Goal: Task Accomplishment & Management: Manage account settings

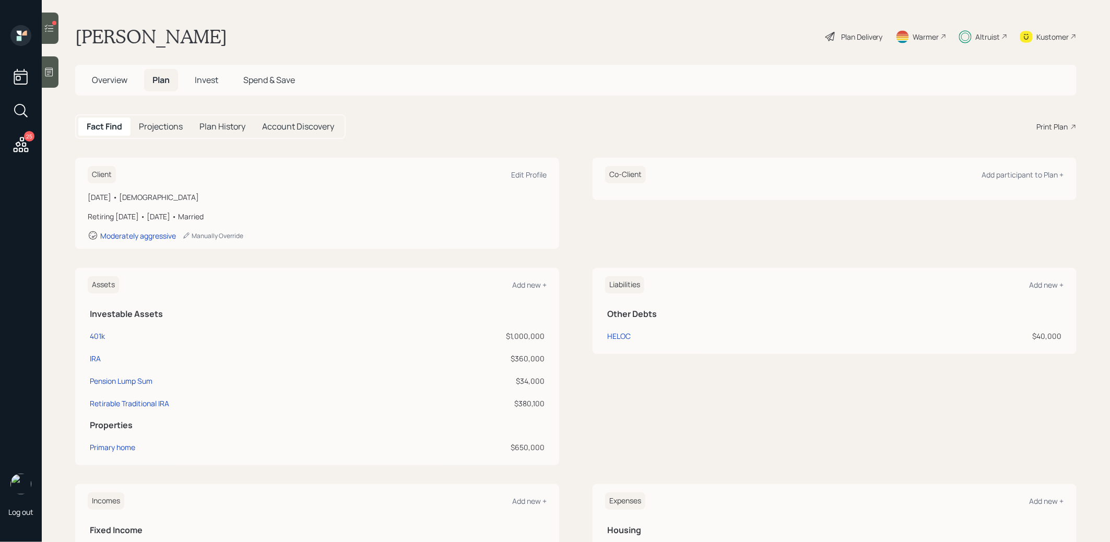
click at [206, 81] on span "Invest" at bounding box center [206, 79] width 23 height 11
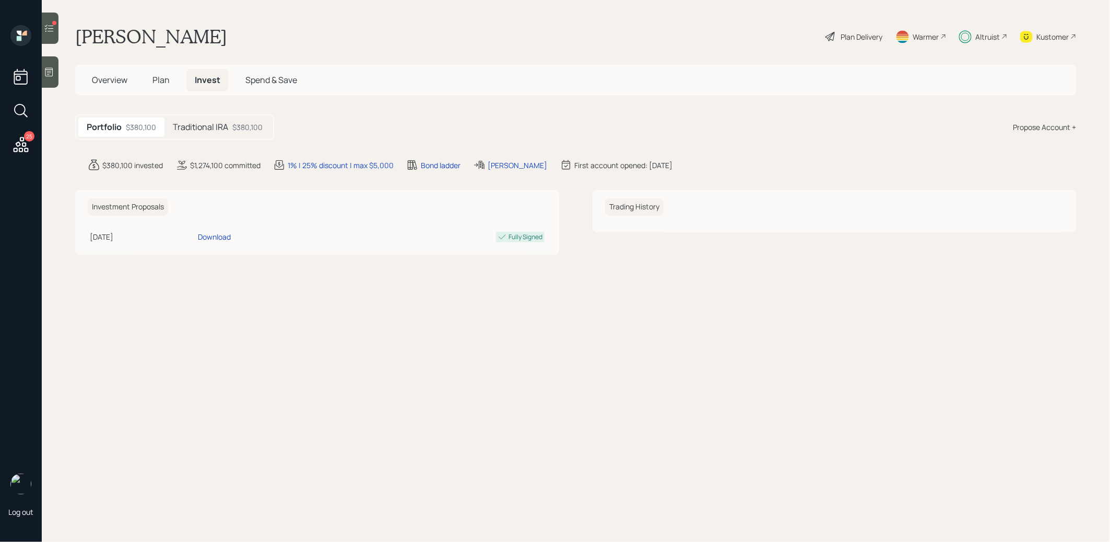
click at [199, 129] on h5 "Traditional IRA" at bounding box center [200, 127] width 55 height 10
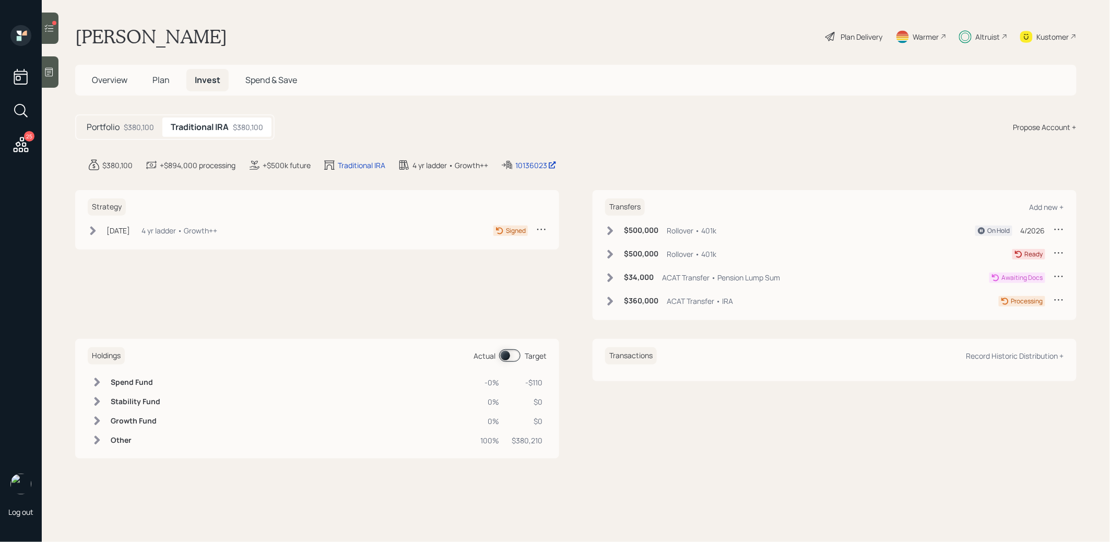
click at [90, 232] on icon at bounding box center [93, 230] width 10 height 10
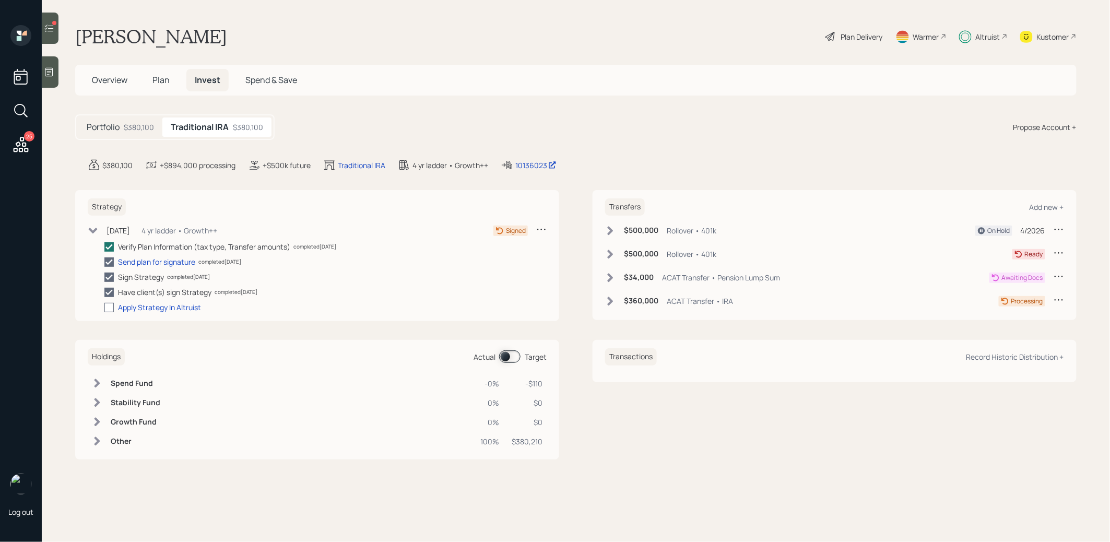
click at [109, 310] on div at bounding box center [108, 307] width 9 height 9
click at [104, 307] on input "checkbox" at bounding box center [104, 307] width 1 height 1
checkbox input "true"
click at [21, 142] on icon at bounding box center [20, 144] width 19 height 19
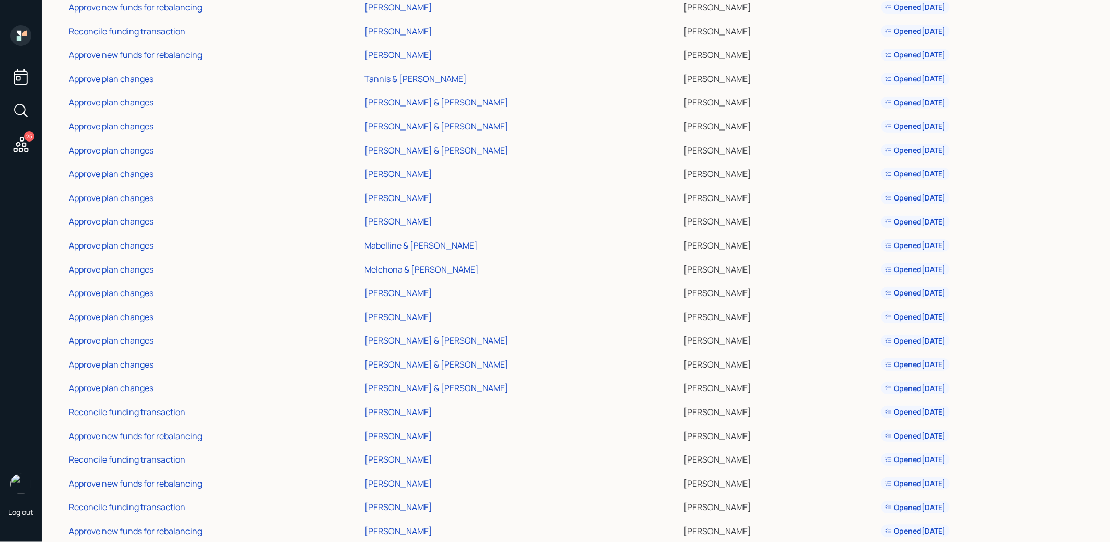
scroll to position [150, 0]
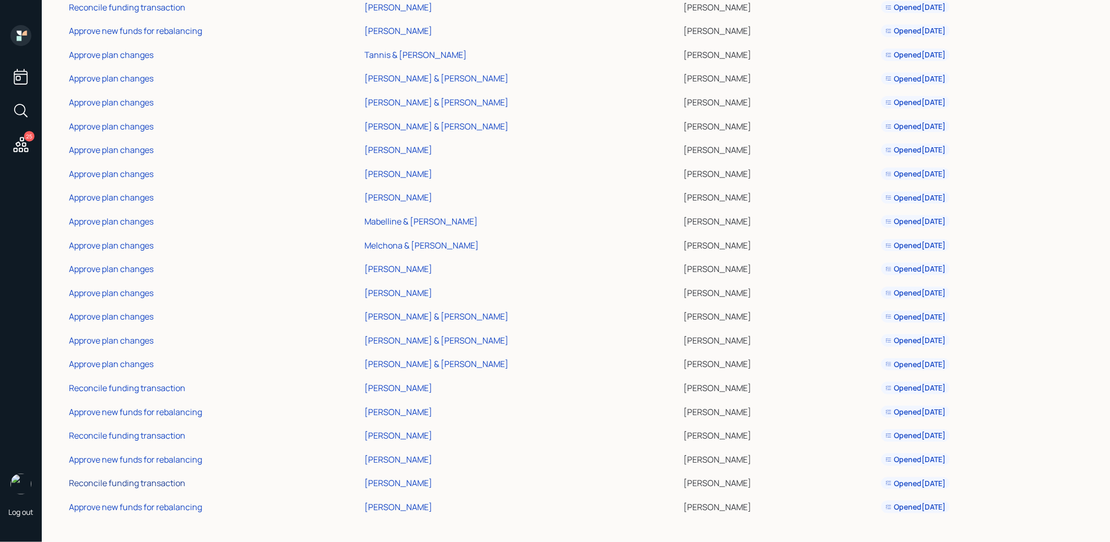
click at [117, 484] on div "Reconcile funding transaction" at bounding box center [127, 482] width 116 height 11
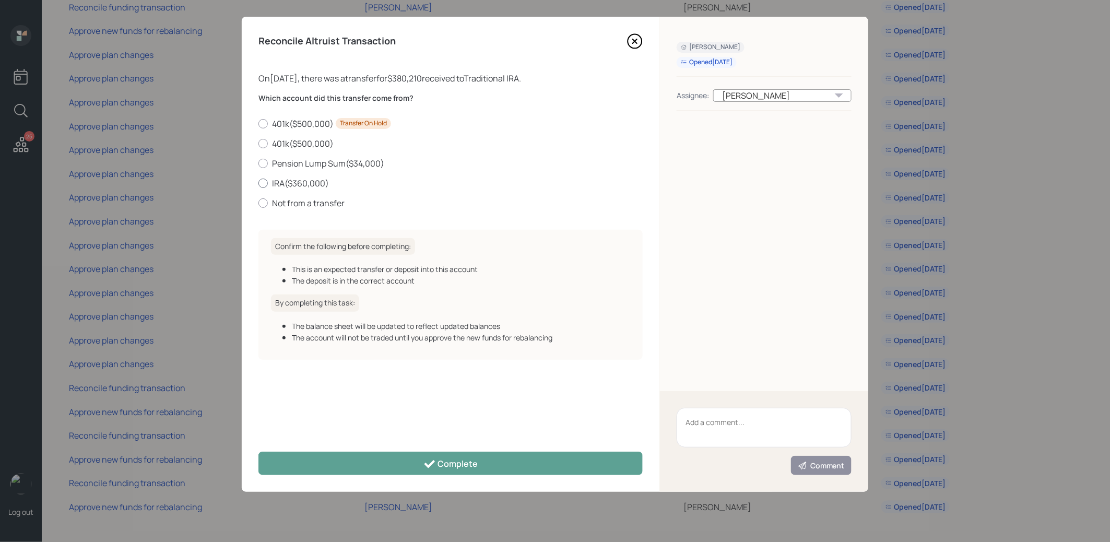
click at [267, 184] on div at bounding box center [262, 182] width 9 height 9
click at [258, 183] on input "IRA ( $360,000 )" at bounding box center [258, 183] width 1 height 1
radio input "true"
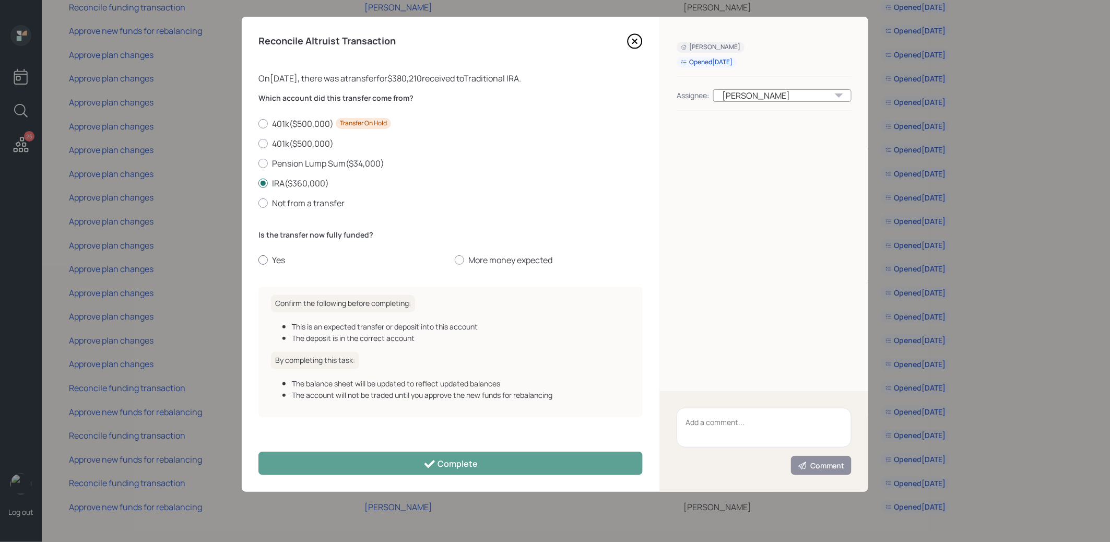
click at [259, 260] on div at bounding box center [262, 259] width 9 height 9
click at [258, 260] on input "Yes" at bounding box center [258, 260] width 1 height 1
radio input "true"
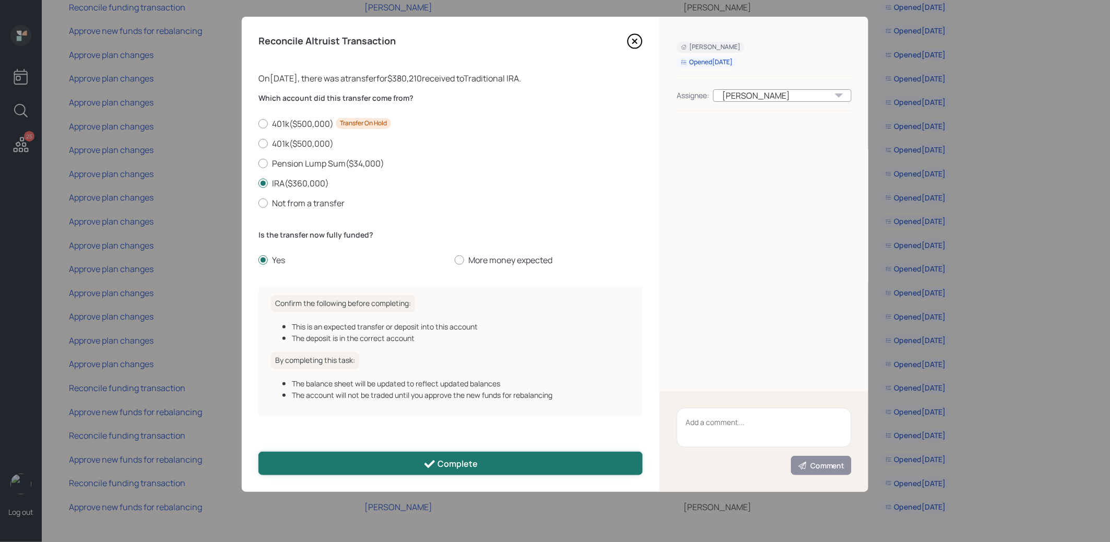
click at [348, 460] on button "Complete" at bounding box center [450, 462] width 384 height 23
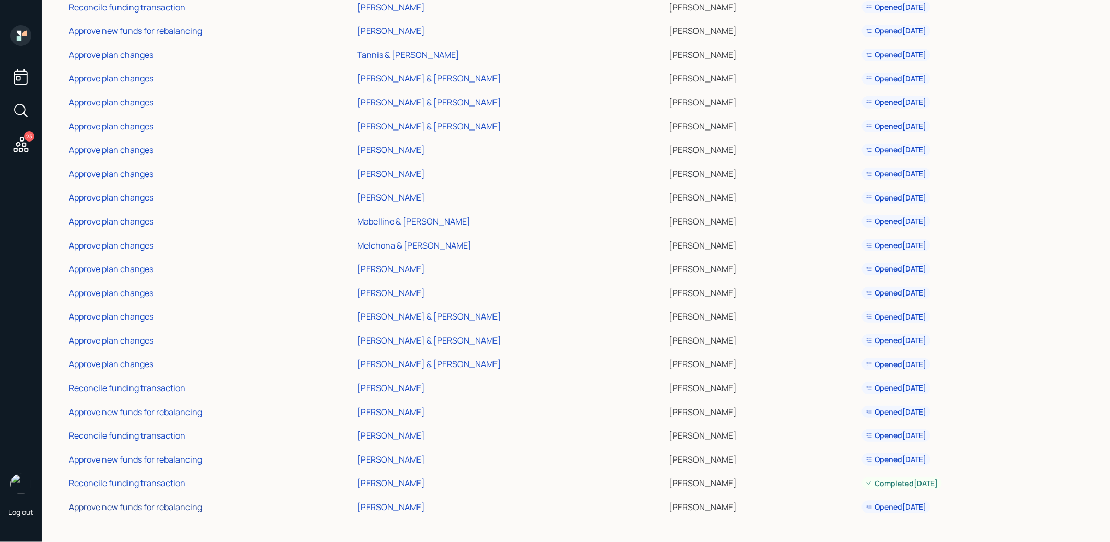
click at [147, 505] on div "Approve new funds for rebalancing" at bounding box center [135, 506] width 133 height 11
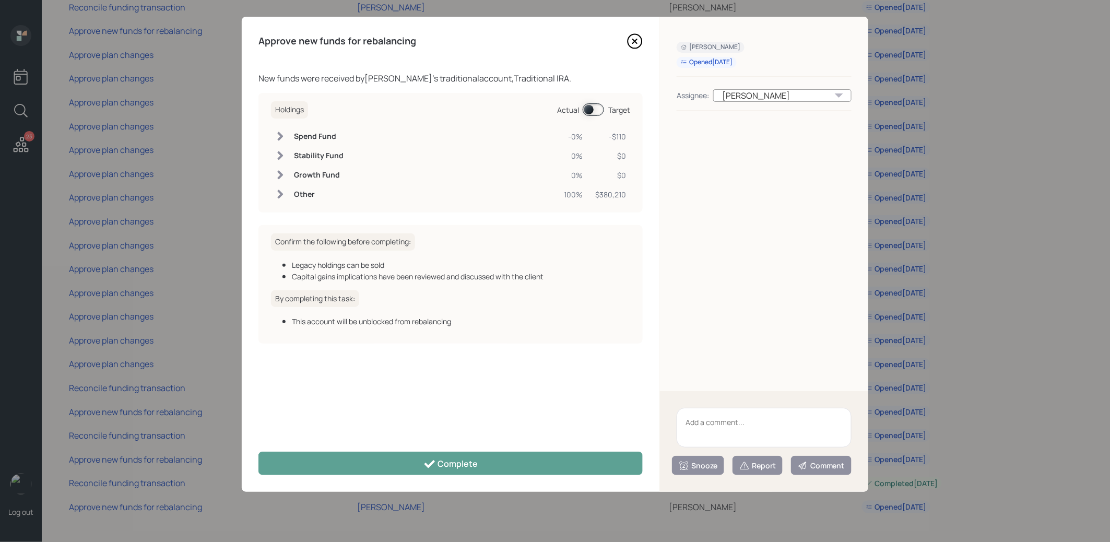
click at [590, 109] on span at bounding box center [592, 109] width 21 height 13
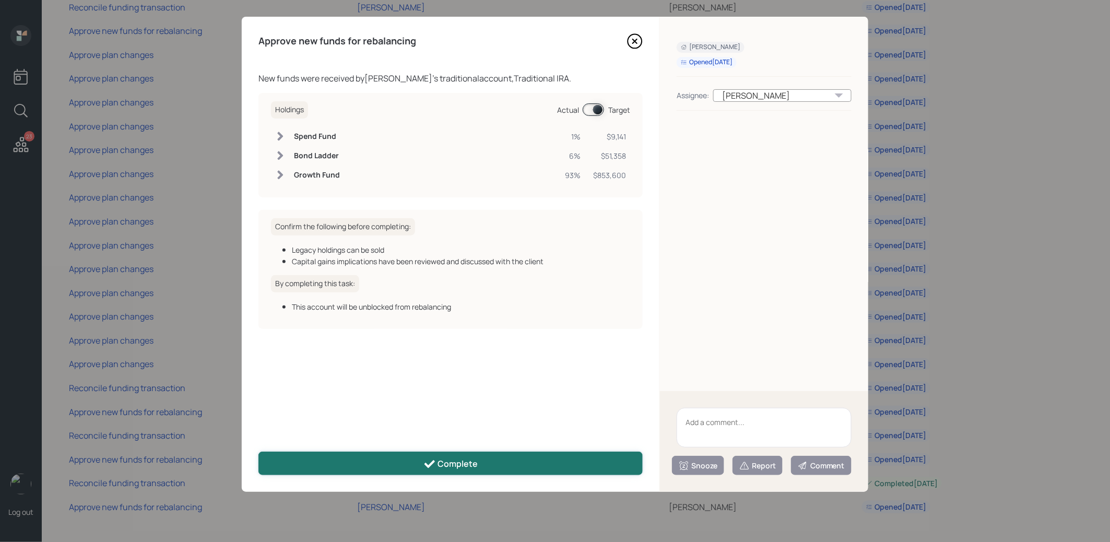
click at [473, 469] on div "Complete" at bounding box center [450, 464] width 55 height 13
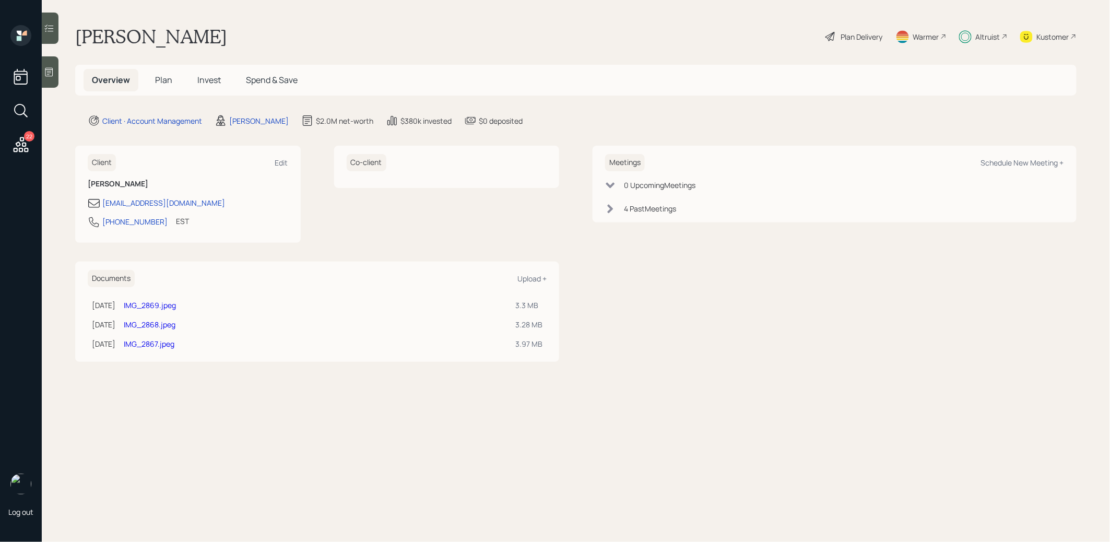
click at [207, 80] on span "Invest" at bounding box center [208, 79] width 23 height 11
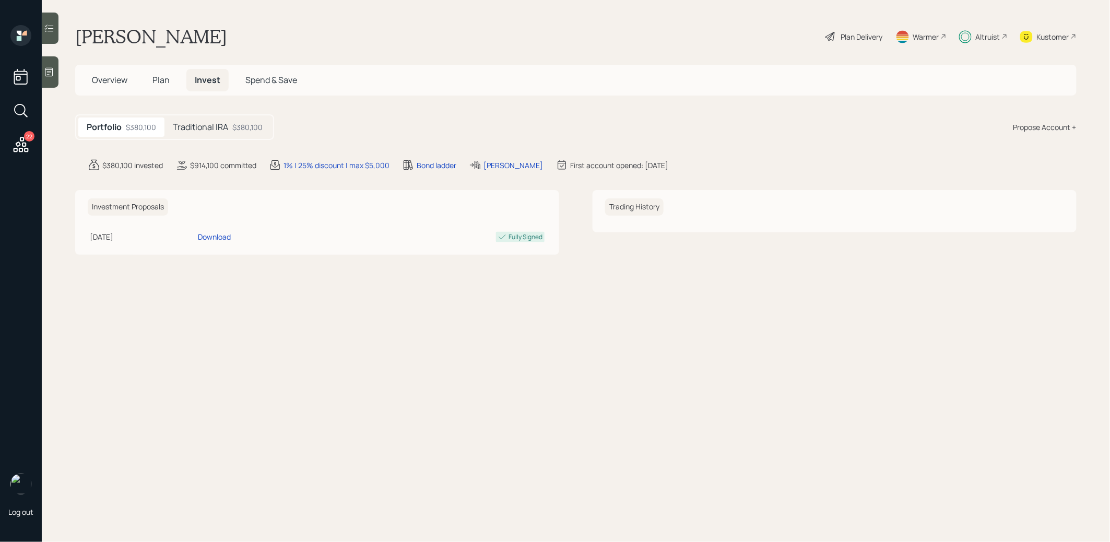
click at [197, 126] on h5 "Traditional IRA" at bounding box center [200, 127] width 55 height 10
